Goal: Find specific page/section: Find specific page/section

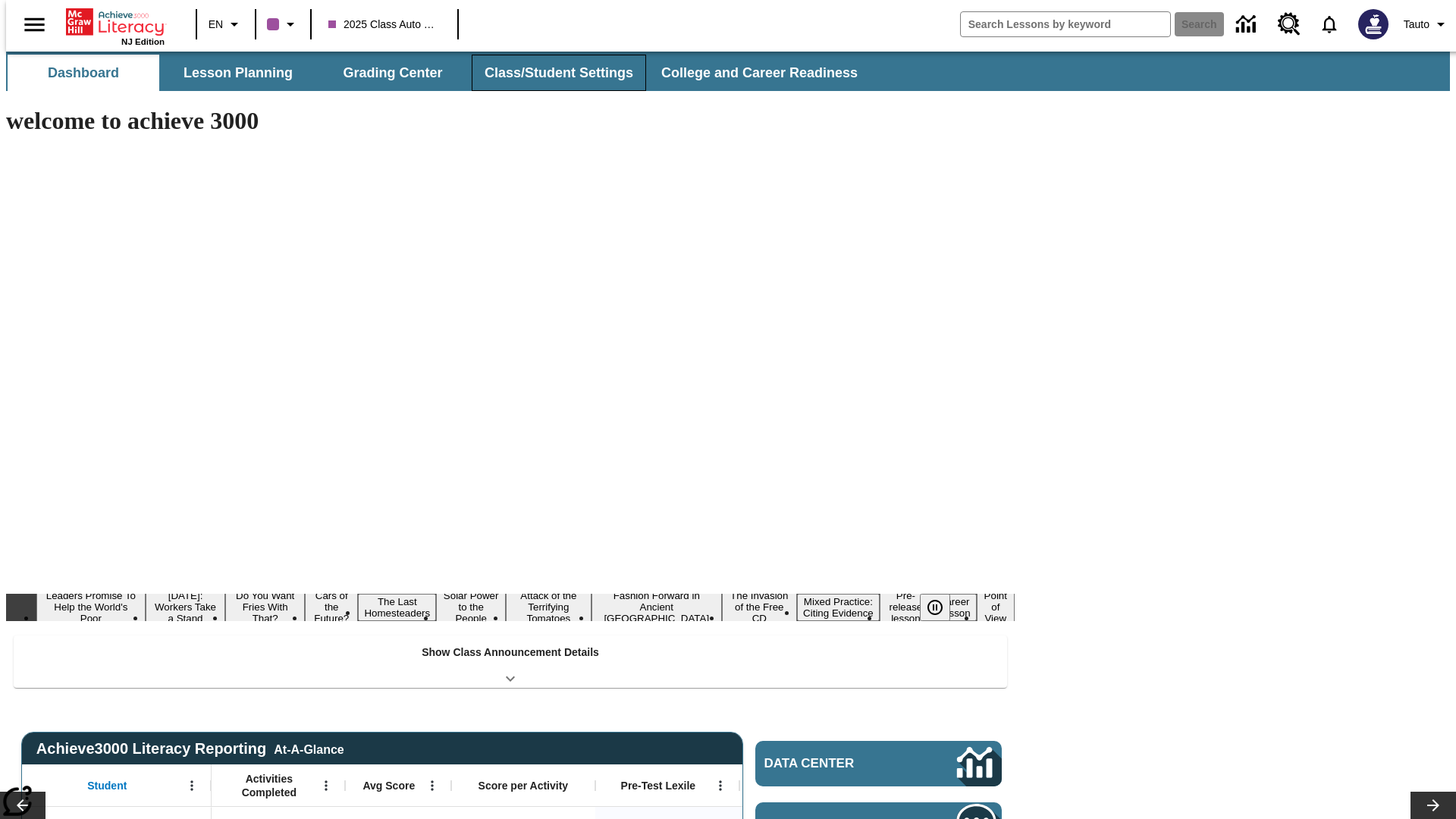
click at [550, 73] on button "Class/Student Settings" at bounding box center [558, 73] width 175 height 36
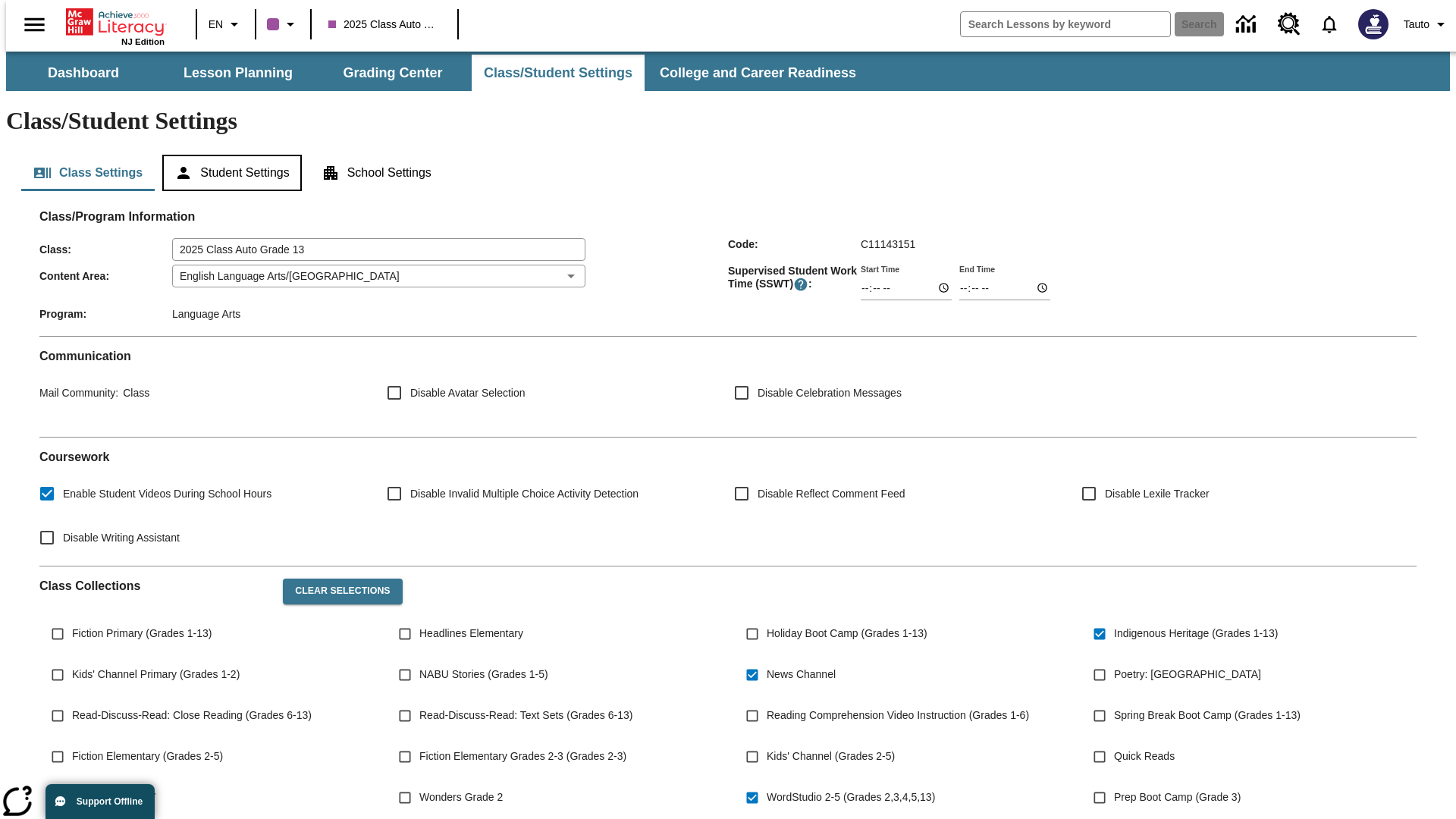
click at [228, 155] on button "Student Settings" at bounding box center [231, 173] width 139 height 36
